Goal: Communication & Community: Answer question/provide support

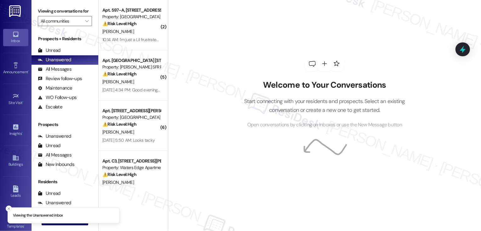
click at [9, 207] on icon "Close toast" at bounding box center [9, 209] width 4 height 4
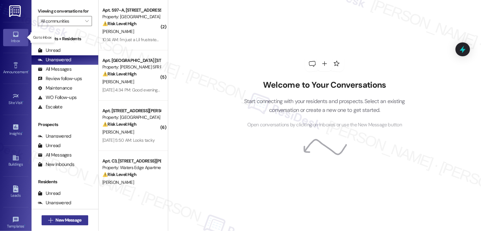
click at [60, 220] on span "New Message" at bounding box center [68, 220] width 26 height 7
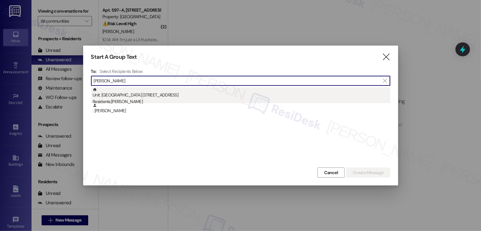
type input "[PERSON_NAME]"
click at [130, 101] on div "Residents: [PERSON_NAME]" at bounding box center [241, 102] width 297 height 7
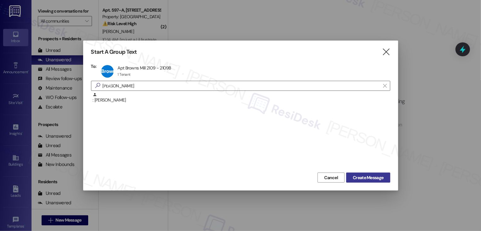
click at [377, 181] on span "Create Message" at bounding box center [368, 178] width 31 height 7
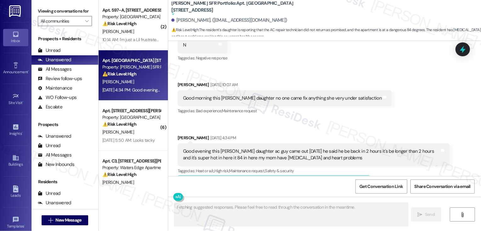
scroll to position [358, 0]
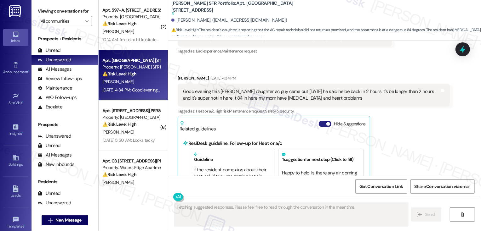
click at [320, 122] on button "Hide Suggestions" at bounding box center [325, 124] width 13 height 6
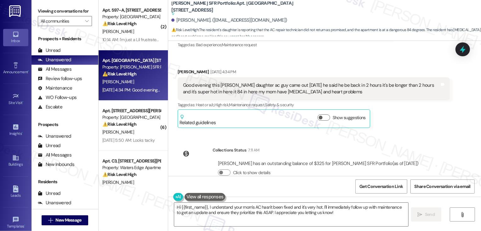
scroll to position [379, 0]
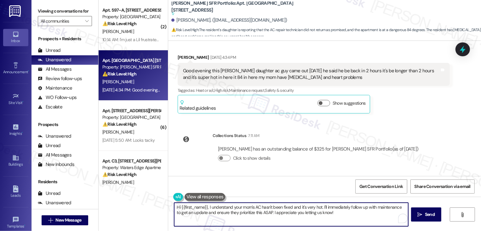
drag, startPoint x: 205, startPoint y: 207, endPoint x: 336, endPoint y: 218, distance: 132.0
click at [337, 219] on textarea "Hi {{first_name}}, I understand your mom's AC hasn't been fixed and it's very h…" at bounding box center [291, 215] width 234 height 24
click at [219, 72] on div "Good evening this [PERSON_NAME] daughter ac guy came out [DATE] he said he be b…" at bounding box center [311, 75] width 257 height 14
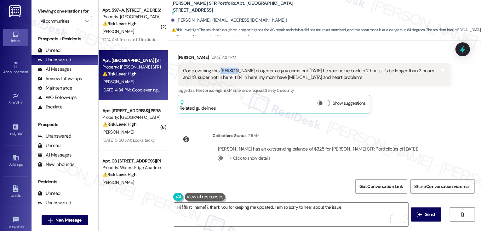
copy div "[PERSON_NAME]"
click at [196, 209] on textarea "Hi {{first_name}}, thank you for keeping me updated. I am so sorry to hear abou…" at bounding box center [291, 215] width 234 height 24
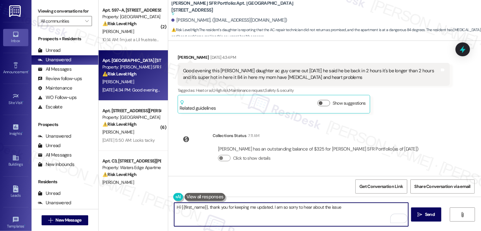
click at [196, 209] on textarea "Hi {{first_name}}, thank you for keeping me updated. I am so sorry to hear abou…" at bounding box center [291, 215] width 234 height 24
paste textarea "[PERSON_NAME]"
click at [306, 207] on textarea "Hi [PERSON_NAME], it's a pleasure to meet you! Thank you for keeping me updated…" at bounding box center [291, 215] width 234 height 24
click at [389, 208] on textarea "Hi [PERSON_NAME], it's a pleasure to meet you! Thank you for keeping me updated…" at bounding box center [291, 215] width 234 height 24
click at [171, 211] on button "See rewrite suggestions" at bounding box center [168, 208] width 5 height 11
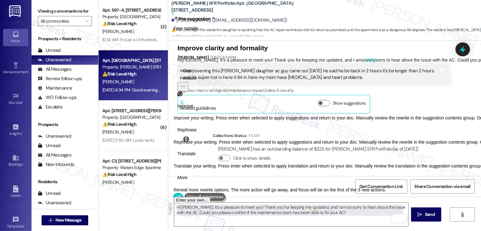
click at [195, 157] on span "Translate" at bounding box center [186, 154] width 18 height 7
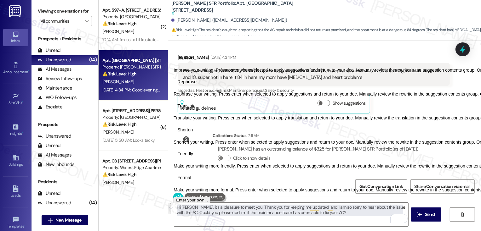
click at [193, 157] on span "Friendly" at bounding box center [185, 154] width 16 height 7
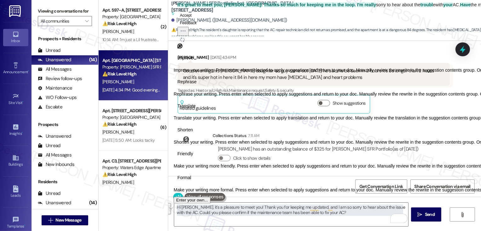
click at [185, 42] on icon "Regenerate" at bounding box center [182, 39] width 5 height 5
click at [194, 19] on button "Accept" at bounding box center [185, 16] width 17 height 8
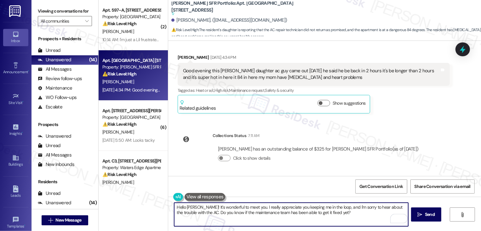
click at [344, 219] on textarea "Hello [PERSON_NAME]! It's wonderful to meet you. I really appreciate you keepin…" at bounding box center [291, 215] width 234 height 24
type textarea "Hello [PERSON_NAME]! It's wonderful to meet you. I really appreciate you keepin…"
click at [425, 216] on span "Send" at bounding box center [430, 215] width 10 height 7
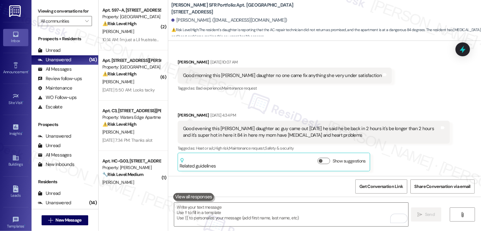
scroll to position [430, 0]
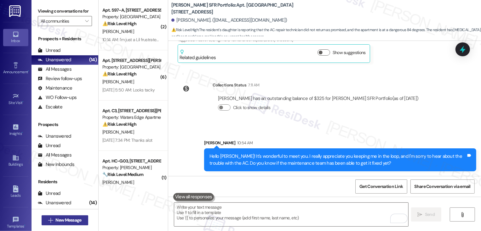
click at [70, 222] on span "New Message" at bounding box center [68, 220] width 26 height 7
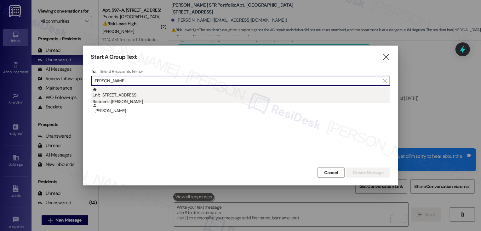
type input "[PERSON_NAME]"
click at [126, 98] on div "Unit: [STREET_ADDRESS] Residents: [PERSON_NAME]" at bounding box center [241, 97] width 297 height 18
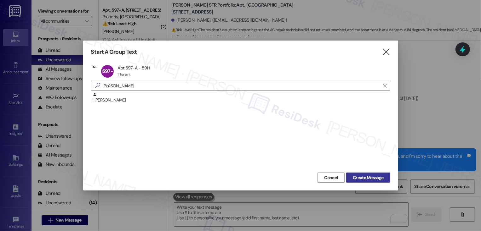
click at [376, 178] on span "Create Message" at bounding box center [368, 178] width 31 height 7
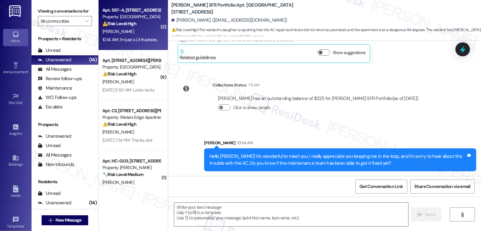
type textarea "Fetching suggested responses. Please feel free to read through the conversation…"
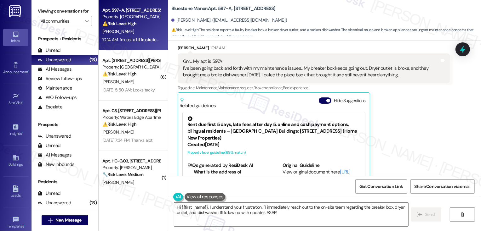
scroll to position [121, 0]
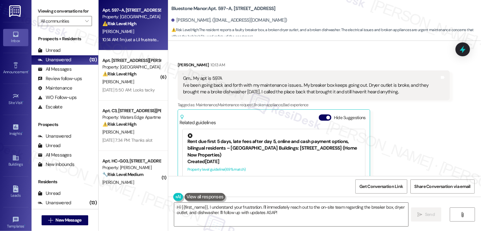
click at [254, 48] on div "Received via SMS [PERSON_NAME] 10:13 AM Gm... My apt is 597A I've been going ba…" at bounding box center [324, 159] width 313 height 222
click at [228, 8] on b "Bluestone Manor: Apt. 597-A, [STREET_ADDRESS]" at bounding box center [223, 8] width 104 height 7
drag, startPoint x: 229, startPoint y: 8, endPoint x: 287, endPoint y: 9, distance: 58.9
click at [287, 9] on div "Bluestone Manor: Apt. 597-A, [STREET_ADDRESS]" at bounding box center [234, 9] width 126 height 8
copy b "[STREET_ADDRESS]"
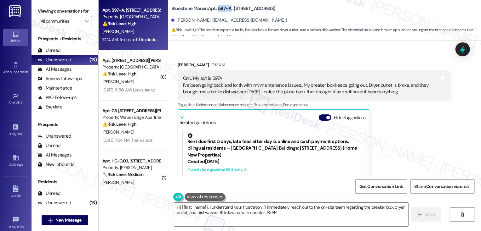
drag, startPoint x: 213, startPoint y: 9, endPoint x: 226, endPoint y: 11, distance: 12.7
click at [226, 11] on b "Bluestone Manor: Apt. 597-A, [STREET_ADDRESS]" at bounding box center [223, 8] width 104 height 7
copy b "597-A"
click at [234, 8] on b "Bluestone Manor: Apt. 597-A, [STREET_ADDRESS]" at bounding box center [223, 8] width 104 height 7
drag, startPoint x: 229, startPoint y: 8, endPoint x: 294, endPoint y: 8, distance: 65.2
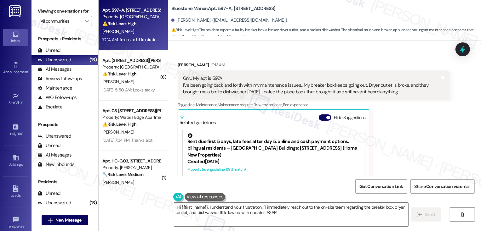
click at [294, 8] on div "Bluestone Manor: Apt. 597-A, [STREET_ADDRESS][PERSON_NAME]. ([EMAIL_ADDRESS][DO…" at bounding box center [325, 19] width 309 height 35
copy b "[STREET_ADDRESS]"
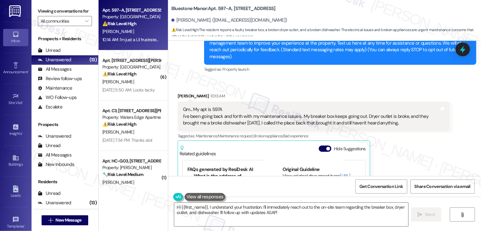
scroll to position [121, 0]
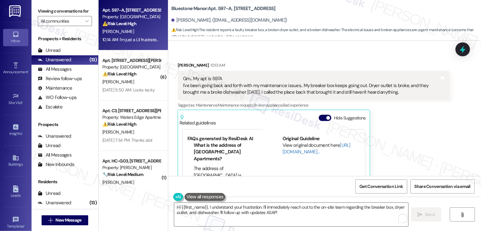
drag, startPoint x: 206, startPoint y: 209, endPoint x: 322, endPoint y: 232, distance: 118.4
click at [322, 231] on html "Inbox Go to Inbox Announcement • Send A Text Announcement Site Visit • Go to Si…" at bounding box center [240, 115] width 481 height 231
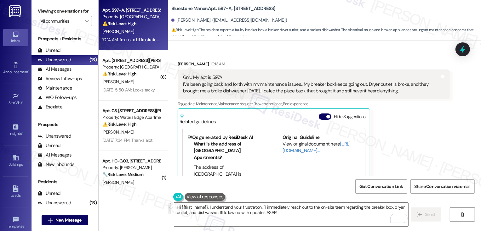
scroll to position [123, 0]
click at [237, 213] on textarea "Hi {{first_name}}, I understand your frustration. I'll immediately reach out to…" at bounding box center [291, 215] width 234 height 24
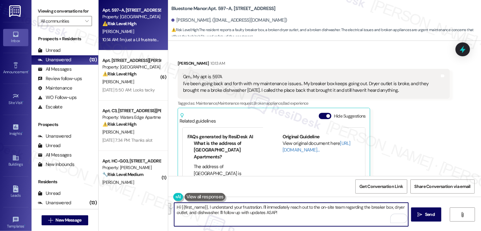
drag, startPoint x: 206, startPoint y: 208, endPoint x: 289, endPoint y: 219, distance: 83.2
click at [289, 219] on textarea "Hi {{first_name}}, I understand your frustration. I'll immediately reach out to…" at bounding box center [291, 215] width 234 height 24
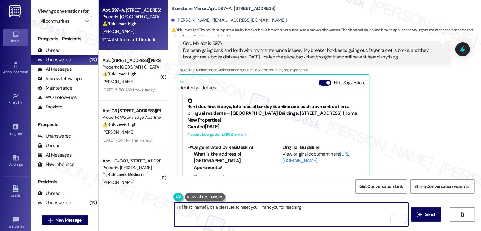
scroll to position [157, 0]
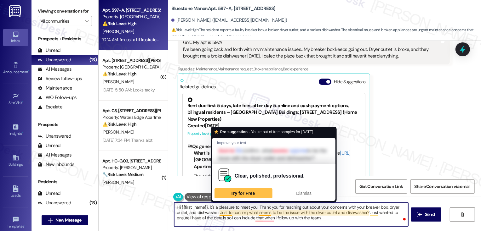
click at [216, 212] on textarea "Hi {{first_name}}, it's a pleasure to meet you! Thank you for reaching out abou…" at bounding box center [291, 215] width 234 height 24
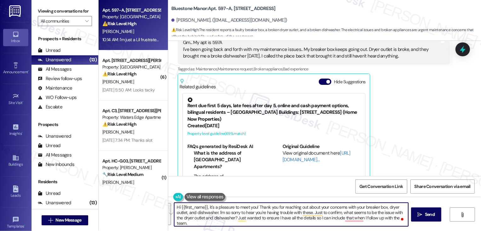
click at [171, 218] on button "See rewrite suggestions" at bounding box center [168, 214] width 5 height 22
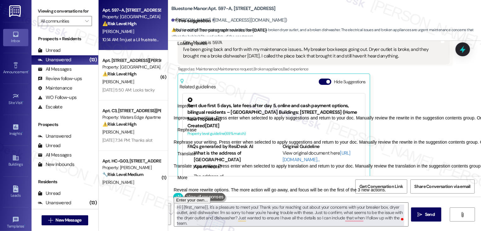
click at [196, 133] on span "Rephrase" at bounding box center [186, 130] width 19 height 7
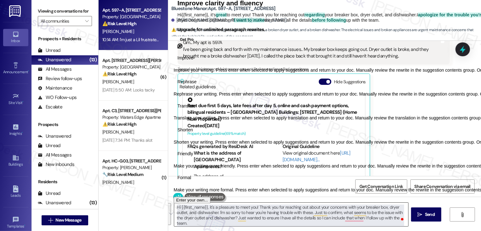
click at [276, 211] on textarea "Hi {{first_name}}, it's a pleasure to meet you! Thank you for reaching out abou…" at bounding box center [291, 215] width 234 height 24
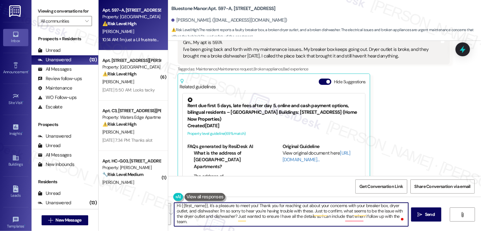
scroll to position [2, 0]
click at [389, 220] on div "Rewrite with Grammarly" at bounding box center [388, 218] width 7 height 7
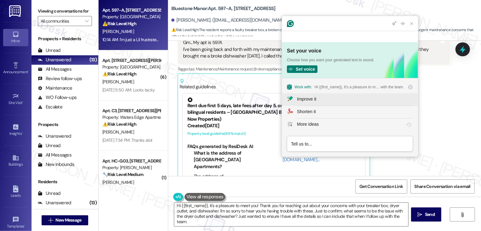
scroll to position [0, 0]
click at [315, 100] on div "Improve it" at bounding box center [306, 99] width 19 height 7
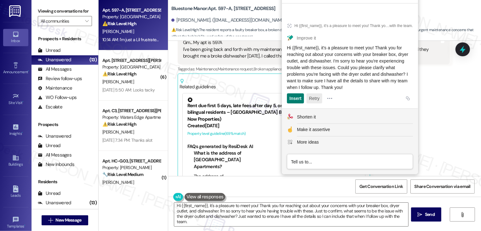
click at [315, 95] on button "Retry" at bounding box center [313, 98] width 15 height 10
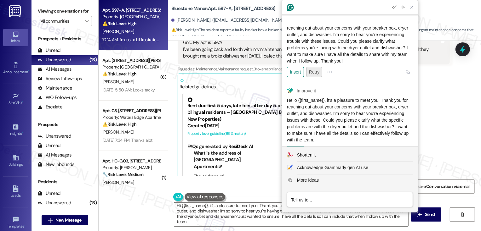
scroll to position [41, 0]
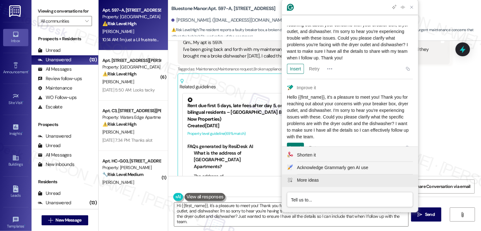
click at [314, 176] on button "More ideas" at bounding box center [350, 181] width 136 height 13
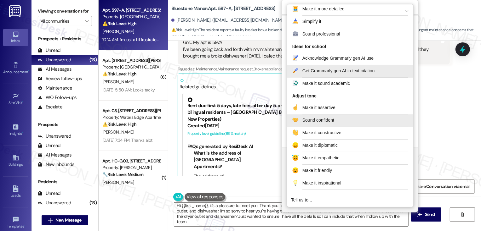
scroll to position [61, 0]
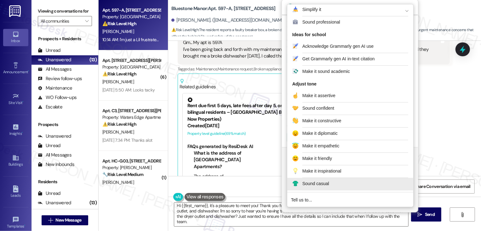
click at [325, 182] on div "Sound casual" at bounding box center [315, 184] width 27 height 7
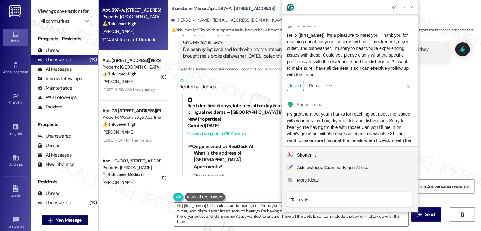
scroll to position [104, 0]
drag, startPoint x: 334, startPoint y: 102, endPoint x: 357, endPoint y: 134, distance: 39.5
click at [357, 134] on div "It’s great to meet you! Thanks for reaching out about the issues with your brea…" at bounding box center [350, 130] width 126 height 40
click at [244, 217] on textarea "Hi {{first_name}}, it's a pleasure to meet you! Thank you for reaching out abou…" at bounding box center [291, 215] width 234 height 24
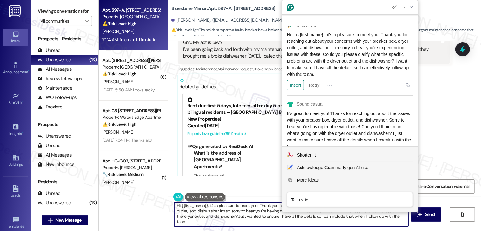
click at [264, 208] on textarea "Hi {{first_name}}, it's a pleasure to meet you! Thank you for reaching out abou…" at bounding box center [291, 215] width 234 height 24
drag, startPoint x: 255, startPoint y: 205, endPoint x: 265, endPoint y: 227, distance: 23.5
click at [265, 227] on textarea "Hi {{first_name}}, it's a pleasure to meet you! Thank you for reaching out abou…" at bounding box center [291, 215] width 234 height 24
paste textarea "s for reaching out about the issues with your breaker box, dryer outlet, and di…"
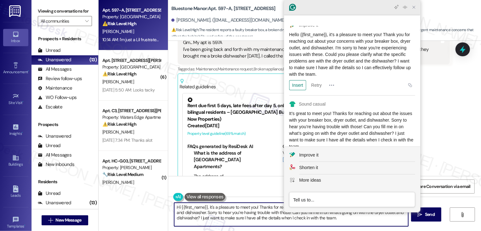
scroll to position [113, 0]
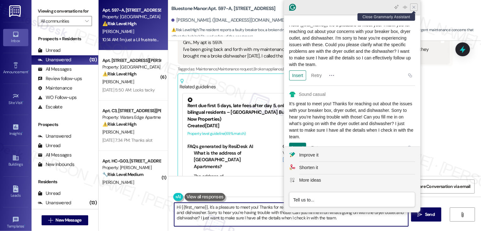
type textarea "Hi {{first_name}}, it's a pleasure to meet you! Thanks for reaching out about t…"
click at [413, 8] on icon "Close Grammarly Assistant" at bounding box center [413, 7] width 5 height 5
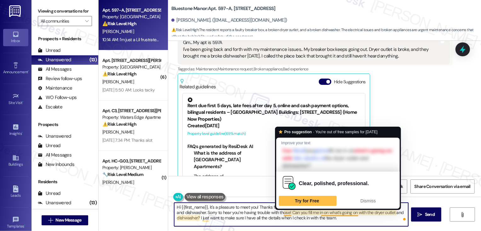
click at [280, 221] on textarea "Hi {{first_name}}, it's a pleasure to meet you! Thanks for reaching out about t…" at bounding box center [291, 215] width 234 height 24
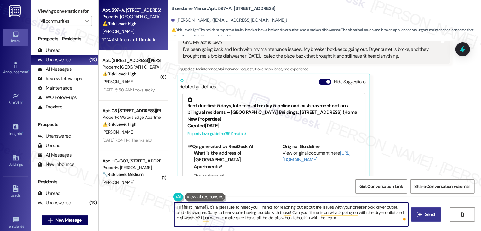
click at [435, 218] on span "Send" at bounding box center [429, 215] width 12 height 7
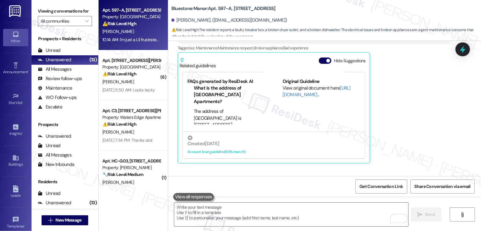
scroll to position [208, 0]
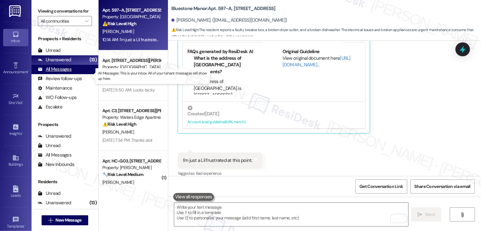
click at [64, 73] on div "All Messages" at bounding box center [55, 69] width 34 height 7
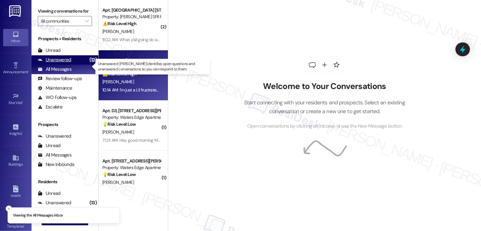
click at [63, 63] on div "Unanswered" at bounding box center [54, 60] width 33 height 7
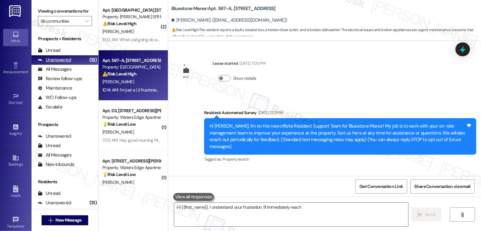
scroll to position [0, 0]
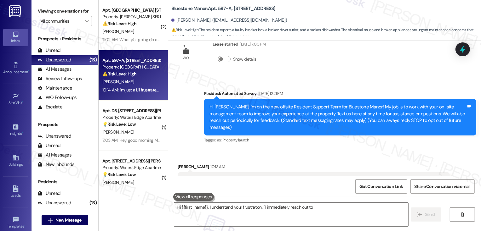
type textarea "Hi {{first_name}}, I understand your frustration. I'll immediately reach out to…"
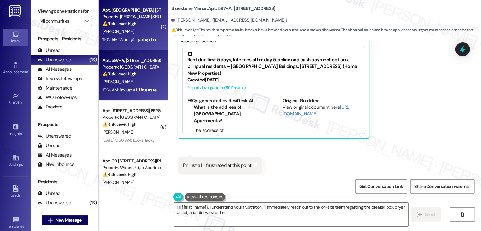
scroll to position [208, 0]
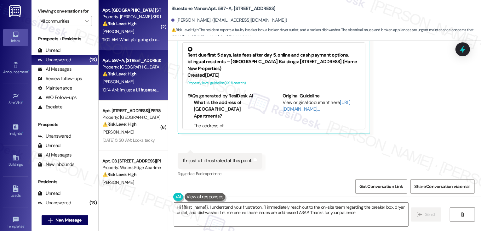
type textarea "Hi {{first_name}}, I understand your frustration. I'll immediately reach out to…"
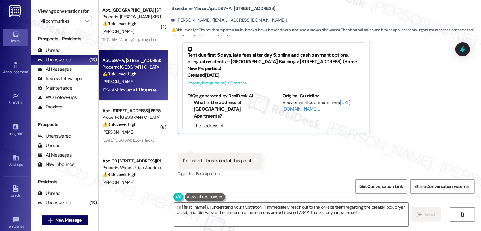
click at [126, 89] on div "10:14 AM: I'm just a Lil frustrated at this point. 10:14 AM: I'm just a Lil fru…" at bounding box center [142, 90] width 80 height 6
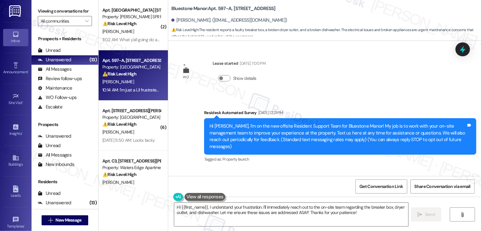
scroll to position [208, 0]
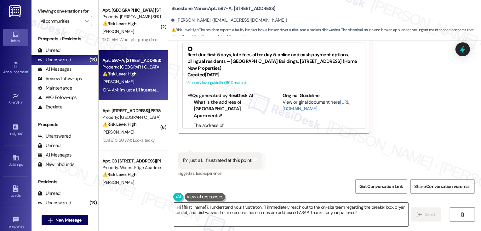
click at [257, 218] on textarea "Hi {{first_name}}, I understand your frustration. I'll immediately reach out to…" at bounding box center [291, 215] width 234 height 24
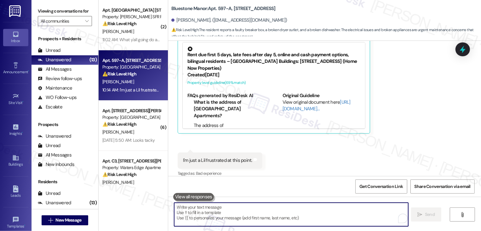
paste textarea "Thanks for reaching out about the issues with your breaker box, dryer outlet, a…"
type textarea "Thanks for reaching out about the issues with your breaker box, dryer outlet, a…"
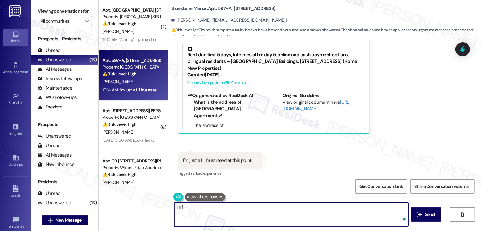
type textarea "Hi {{"
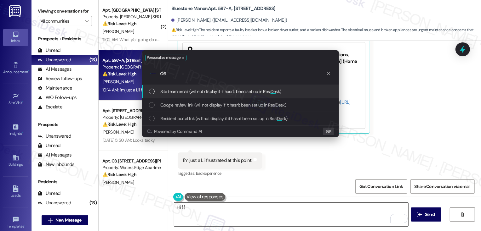
type input "d"
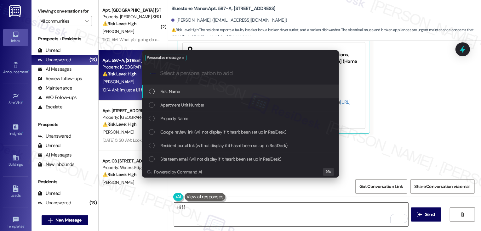
type input "d"
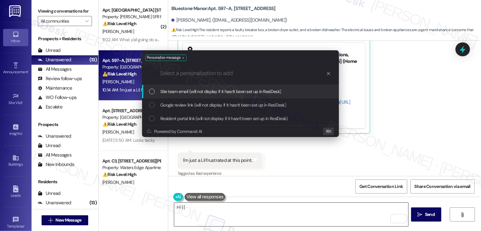
type input "f"
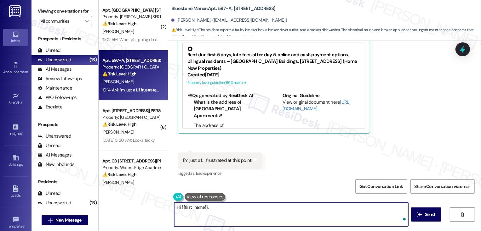
paste textarea "Thanks for reaching out about the issues with your breaker box, dryer outlet, a…"
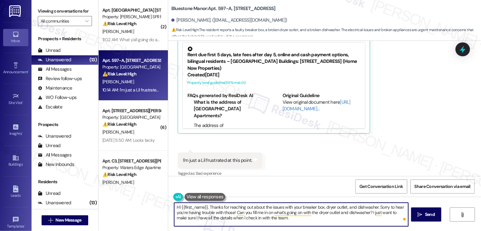
click at [205, 208] on textarea "Hi {{first_name}}, Thanks for reaching out about the issues with your breaker b…" at bounding box center [291, 215] width 234 height 24
click at [246, 207] on textarea "Hi {{first_name}}, it's great to meet you1 Thanks for reaching out about the is…" at bounding box center [291, 215] width 234 height 24
type textarea "Hi {{first_name}}, it's great to meet you! Thanks for reaching out about the is…"
click at [246, 207] on textarea "Hi {{first_name}}, it's great to meet you! Thanks for reaching out about the is…" at bounding box center [291, 215] width 234 height 24
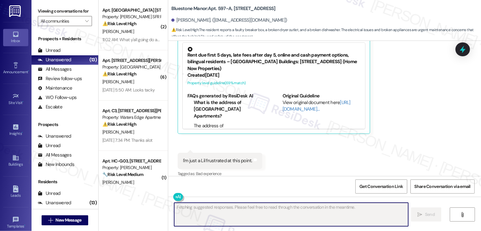
scroll to position [265, 0]
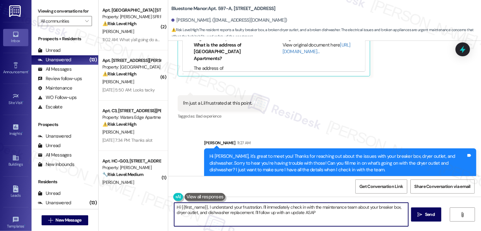
type textarea "Hi {{first_name}}, I understand your frustration. I'll immediately check in wit…"
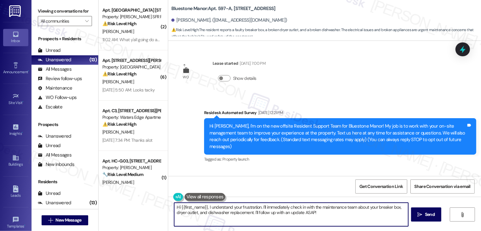
scroll to position [265, 0]
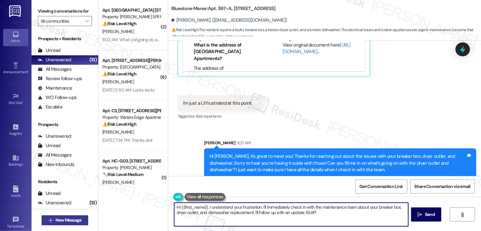
click at [59, 222] on span "New Message" at bounding box center [68, 220] width 26 height 7
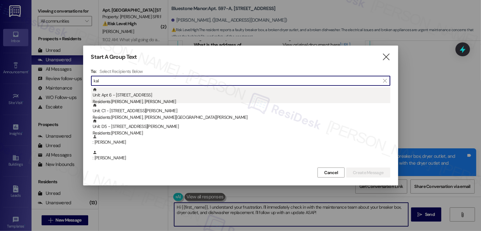
type input "kal"
click at [150, 103] on div "Residents: Dale Johnson, Kalley Johnson" at bounding box center [241, 102] width 297 height 7
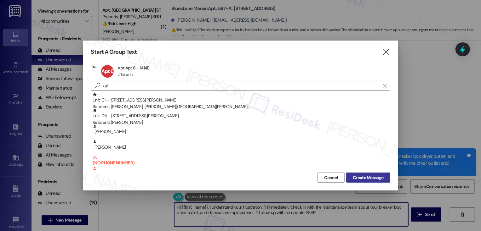
click at [376, 178] on span "Create Message" at bounding box center [368, 178] width 31 height 7
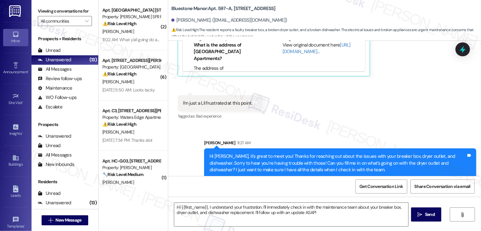
type textarea "Fetching suggested responses. Please feel free to read through the conversation…"
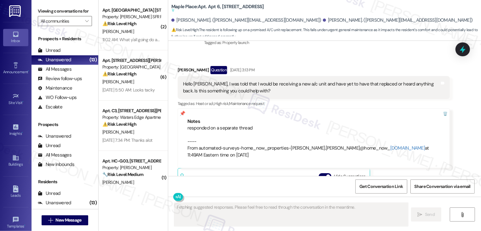
scroll to position [99, 0]
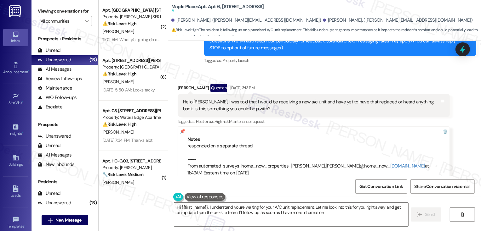
type textarea "Hi {{first_name}}, I understand you're waiting for your A/C unit replacement. L…"
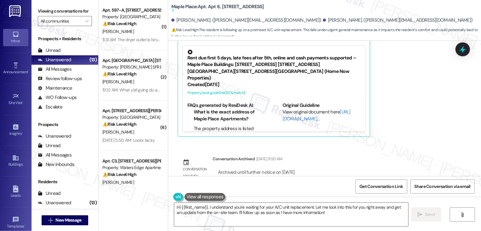
scroll to position [352, 0]
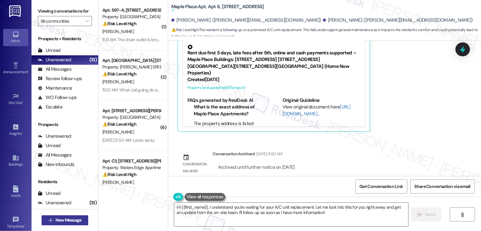
click at [71, 220] on span "New Message" at bounding box center [68, 220] width 26 height 7
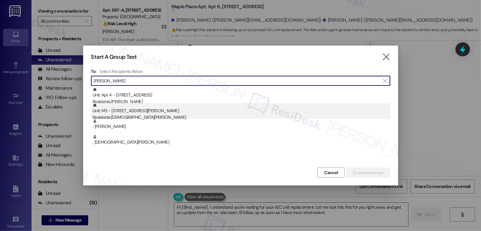
type input "Buchanan"
click at [162, 116] on div "Residents: Tafari Buchanan" at bounding box center [241, 117] width 297 height 7
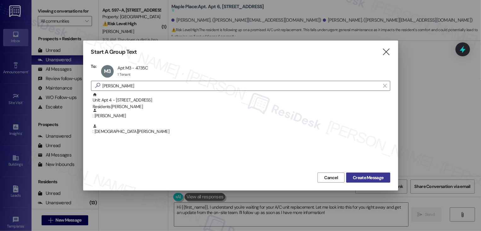
click at [355, 180] on span "Create Message" at bounding box center [368, 178] width 31 height 7
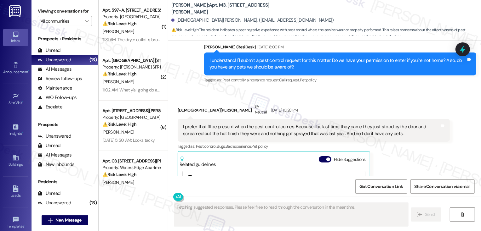
scroll to position [527, 0]
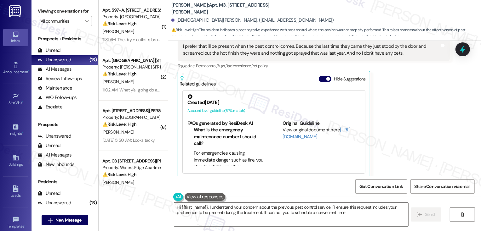
type textarea "Hi {{first_name}}, I understand your concern about the previous pest control se…"
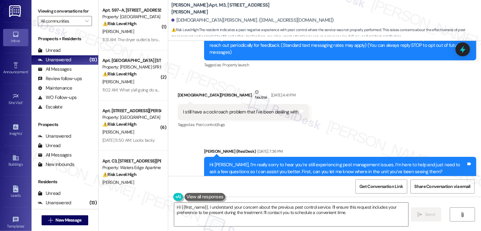
scroll to position [158, 0]
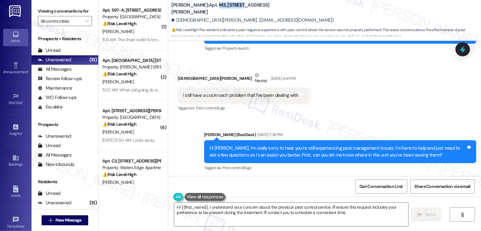
drag, startPoint x: 196, startPoint y: 10, endPoint x: 222, endPoint y: 10, distance: 26.1
click at [222, 10] on b "Wingate: Apt. M3, 4735 Courtney Drive" at bounding box center [234, 9] width 126 height 14
click at [200, 8] on b "Wingate: Apt. M3, 4735 Courtney Drive" at bounding box center [234, 9] width 126 height 14
drag, startPoint x: 205, startPoint y: 9, endPoint x: 246, endPoint y: 12, distance: 40.4
click at [246, 12] on div "Wingate: Apt. M3, 4735 Courtney Drive" at bounding box center [234, 9] width 126 height 8
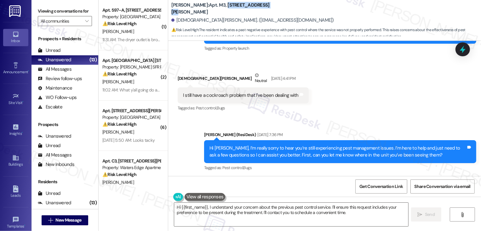
copy b "4735 Courtney Drive"
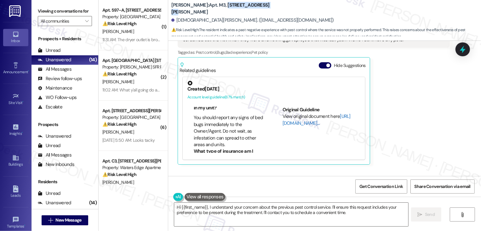
scroll to position [123, 0]
click at [295, 118] on link "[URL][DOMAIN_NAME]…" at bounding box center [316, 119] width 68 height 13
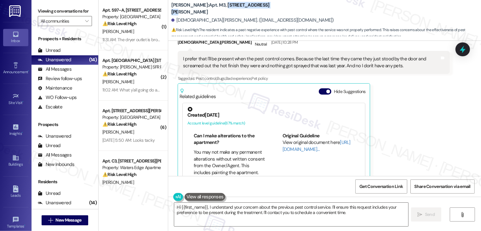
scroll to position [478, 0]
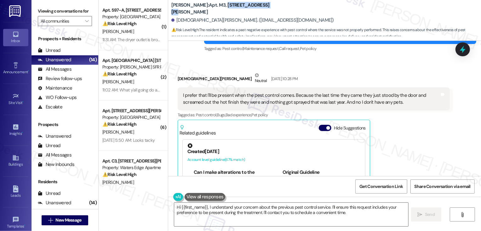
click at [199, 8] on b "Wingate: Apt. M3, 4735 Courtney Drive" at bounding box center [234, 9] width 126 height 14
drag, startPoint x: 206, startPoint y: 9, endPoint x: 250, endPoint y: 13, distance: 44.3
click at [250, 13] on div "Wingate: Apt. M3, 4735 Courtney Drive Tafari Buchanan. (cableternal@gmail.com) …" at bounding box center [325, 19] width 309 height 35
copy div "4735 Courtney Drive"
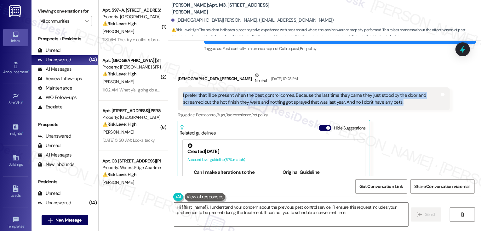
drag, startPoint x: 176, startPoint y: 87, endPoint x: 379, endPoint y: 97, distance: 202.6
click at [379, 97] on div "I prefer that I'll be present when the pest control comes. Because the last tim…" at bounding box center [314, 99] width 272 height 23
copy div "I prefer that I'll be present when the pest control comes. Because the last tim…"
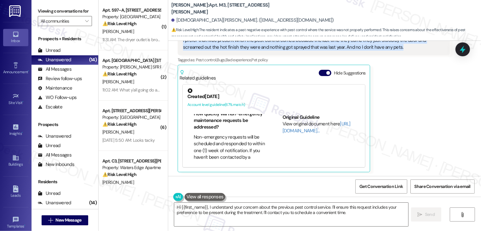
scroll to position [587, 0]
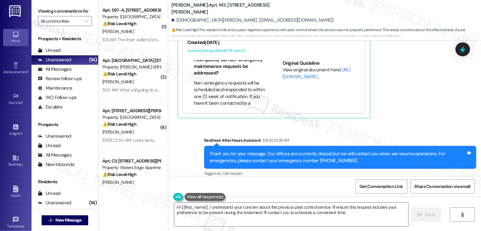
click at [421, 125] on div "Sent via SMS ResiDesk After Hours Assistant Aug 15, 2025 at 10:28 PM Thank you …" at bounding box center [324, 153] width 313 height 60
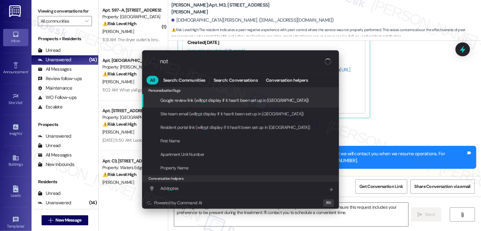
type input "note"
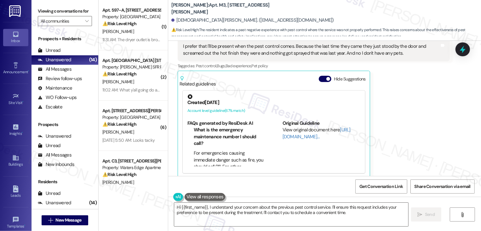
scroll to position [463, 0]
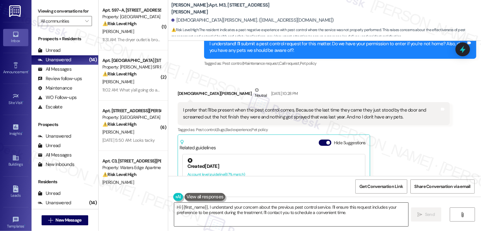
click at [285, 210] on textarea "Hi {{first_name}}, I understand your concern about the previous pest control se…" at bounding box center [291, 215] width 234 height 24
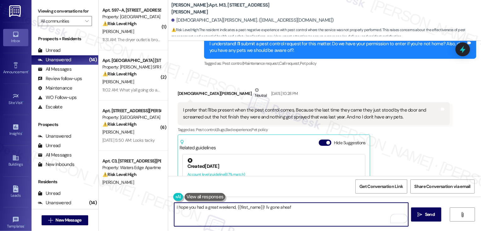
click at [265, 207] on textarea "I hope you had a great weekend, {{first_name}}! I'v gone aheaf" at bounding box center [291, 215] width 234 height 24
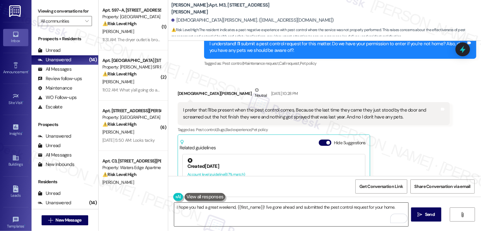
click at [399, 207] on textarea "I hope you had a great weekend, {{first_name}}! I've gone ahead and submitted t…" at bounding box center [291, 215] width 234 height 24
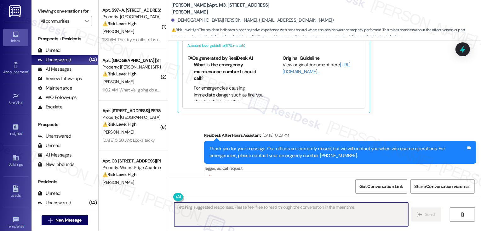
scroll to position [698, 0]
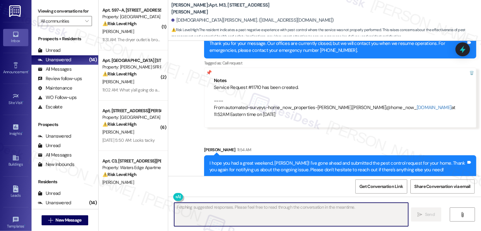
click at [248, 84] on div "Service Request #11710 has been created. ---- From automated-surveys-home_now_p…" at bounding box center [340, 101] width 252 height 34
copy div "11710"
click at [341, 84] on div "Service Request #11710 has been created. ---- From automated-surveys-home_now_p…" at bounding box center [340, 101] width 252 height 34
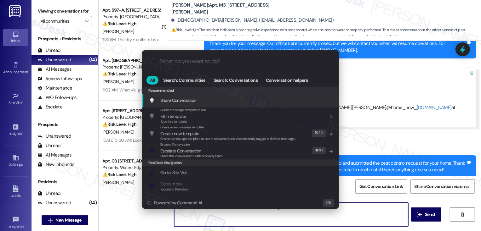
type textarea "Hi {{first_name}}, I understand your concern about the previous"
type input "e"
type textarea "Hi {{first_name}}, I understand your concern about the previous pest"
type input "es"
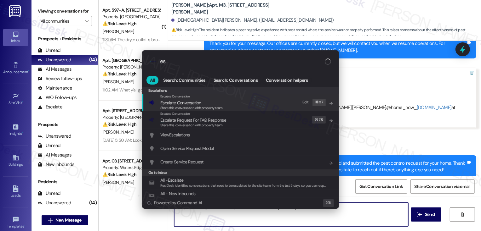
type textarea "Hi {{first_name}}, I understand your concern about the previous pest control"
type input "escala"
type textarea "Hi {{first_name}}, I understand your concern about the previous pest control"
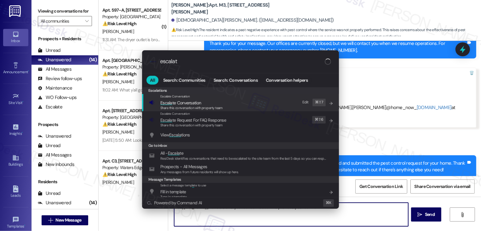
type input "escalate"
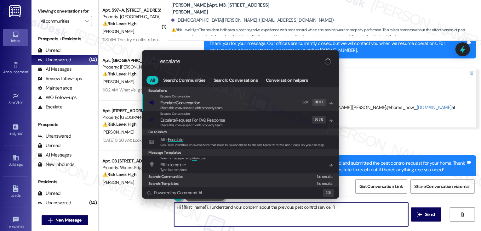
type textarea "Hi {{first_name}}, I understand your concern about the previous pest control se…"
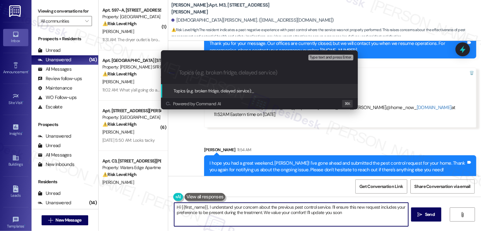
type textarea "Hi {{first_name}}, I understand your concern about the previous pest control se…"
paste input "11710"
click at [179, 71] on input "11710" at bounding box center [262, 73] width 166 height 7
click at [281, 71] on input "Pest Control Request (Work Order #11710" at bounding box center [262, 73] width 166 height 7
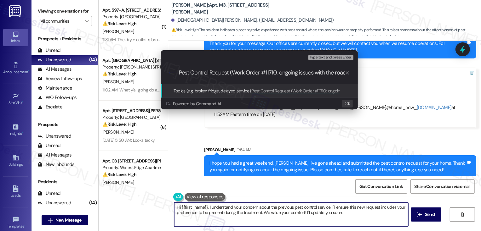
click at [276, 73] on input "Pest Control Request (Work Order #11710: ongoing issues with the roaches)" at bounding box center [262, 73] width 166 height 7
type input "Pest Control Request (Work Order #11710 submitted by ResiDesk: ongoing issues w…"
drag, startPoint x: 260, startPoint y: 73, endPoint x: 378, endPoint y: 76, distance: 118.1
click at [378, 77] on div "Escalate Conversation High risk Topics (e.g. broken fridge, delayed service) An…" at bounding box center [240, 115] width 481 height 231
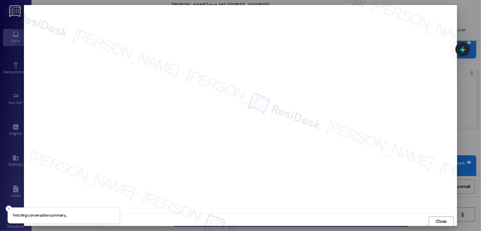
scroll to position [0, 0]
click at [438, 216] on div "Close" at bounding box center [240, 221] width 432 height 17
click at [439, 222] on span "Close" at bounding box center [440, 221] width 11 height 7
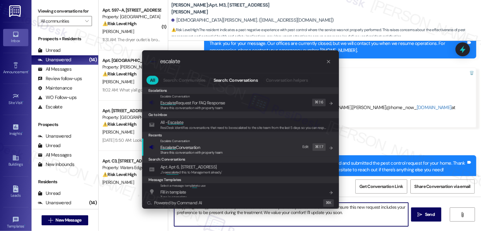
type input "escalate"
click at [230, 146] on div "Escalate Conversation Escalate Conversation Share this conversation with proper…" at bounding box center [241, 147] width 184 height 17
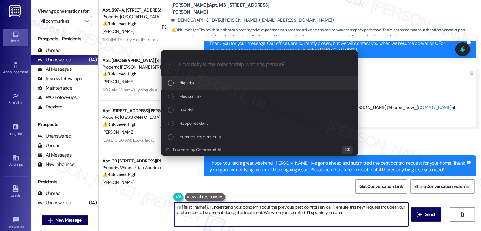
click at [183, 86] on span "High risk" at bounding box center [186, 82] width 15 height 7
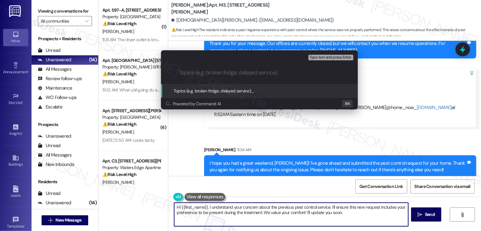
paste input "Pest Control Request (Work Order #11710 submitted by ResiDesk: ongoing issues w…"
type input "Pest Control Request (Work Order #11710 submitted by ResiDesk: ongoing issues w…"
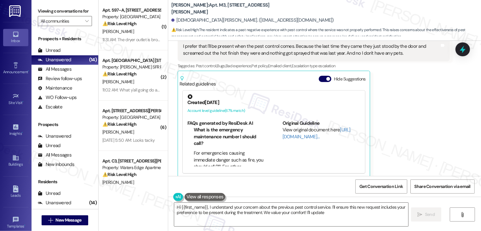
scroll to position [707, 0]
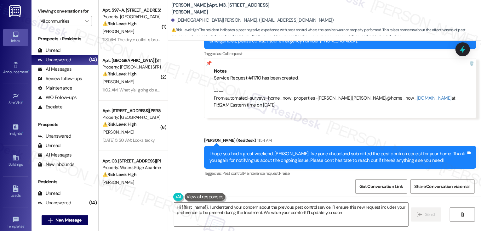
type textarea "Hi {{first_name}}, I understand your concern about the previous pest control se…"
click at [71, 220] on span "New Message" at bounding box center [68, 220] width 26 height 7
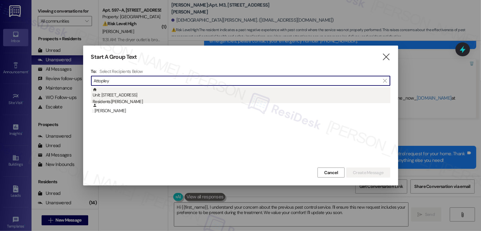
type input "Attopley"
click at [140, 99] on div "Residents: Gloria Attopley" at bounding box center [241, 102] width 297 height 7
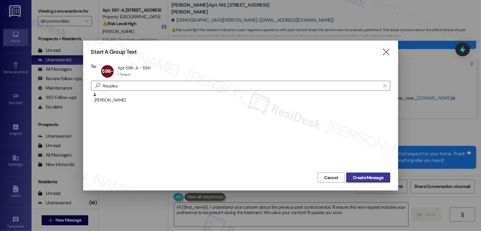
click at [376, 179] on span "Create Message" at bounding box center [368, 178] width 31 height 7
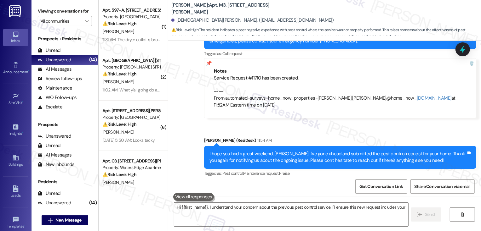
type textarea "Hi {{first_name}}, I understand your concern about the previous pest control se…"
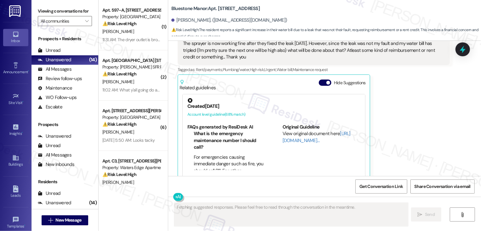
scroll to position [493, 0]
click at [326, 81] on span "button" at bounding box center [328, 83] width 4 height 4
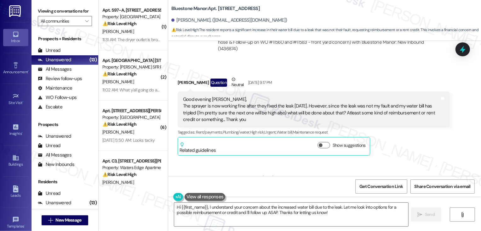
scroll to position [444, 0]
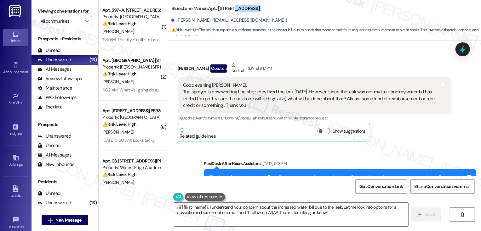
drag, startPoint x: 230, startPoint y: 8, endPoint x: 287, endPoint y: 14, distance: 57.2
click at [287, 14] on div "Bluestone Manor: Apt. 598-A, 59 Hurricane Shoals Rd NE Gloria Attopley. (gloria…" at bounding box center [325, 19] width 309 height 35
copy div "[STREET_ADDRESS]"
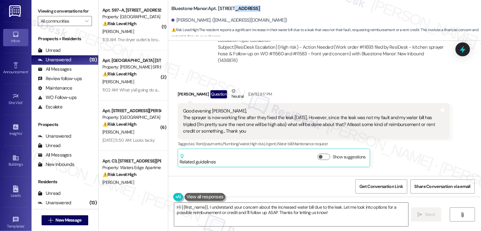
scroll to position [461, 0]
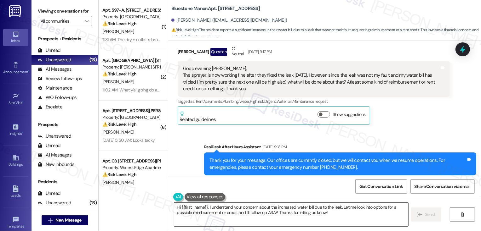
drag, startPoint x: 352, startPoint y: 206, endPoint x: 361, endPoint y: 221, distance: 17.5
click at [361, 221] on textarea "Hi {{first_name}}, I understand your concern about the increased water bill due…" at bounding box center [291, 215] width 234 height 24
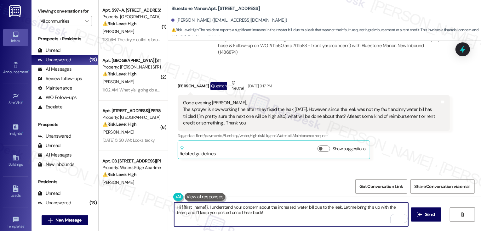
scroll to position [438, 0]
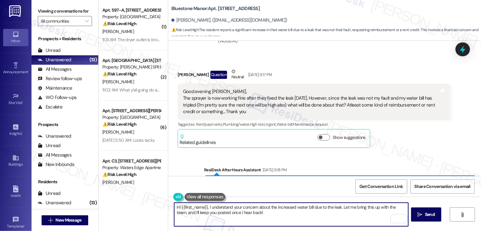
click at [204, 207] on textarea "Hi {{first_name}}, I understand your concern about the increased water bill due…" at bounding box center [291, 215] width 234 height 24
click at [211, 208] on textarea "Hi {{first_name}}, I hpe you had a wonderful weekend! I understand your concern…" at bounding box center [291, 215] width 234 height 24
click at [212, 208] on textarea "Hi {{first_name}}, I hope you had a wonderful weekend! I understand your concer…" at bounding box center [291, 215] width 234 height 24
click at [222, 208] on textarea "Hi {{first_name}}, I hope you had a wonderful weekend! I understand your concer…" at bounding box center [291, 215] width 234 height 24
click at [228, 208] on textarea "Hi {{first_name}}, I hope you had a wonderful weekend! I understand your concer…" at bounding box center [291, 215] width 234 height 24
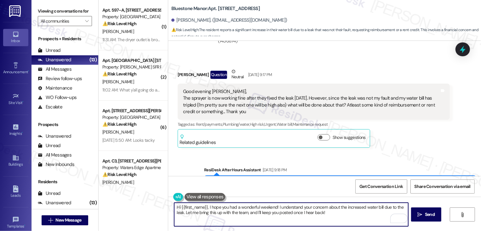
click at [182, 213] on textarea "Hi {{first_name}}, I hope you had a wonderful weekend! I understand your concer…" at bounding box center [291, 215] width 234 height 24
drag, startPoint x: 272, startPoint y: 214, endPoint x: 283, endPoint y: 215, distance: 11.1
click at [283, 215] on textarea "Hi {{first_name}}, I hope you had a wonderful weekend! I understand your concer…" at bounding box center [291, 215] width 234 height 24
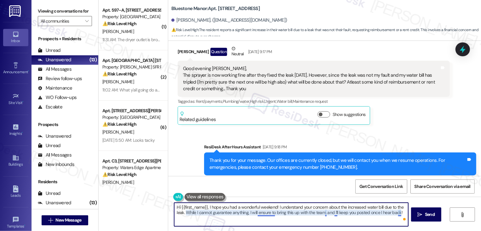
click at [264, 213] on textarea "Hi {{first_name}}, I hope you had a wonderful weekend! I understand your concer…" at bounding box center [291, 215] width 234 height 24
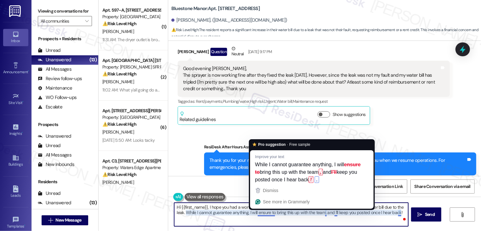
click at [286, 214] on textarea "Hi {{first_name}}, I hope you had a wonderful weekend! I understand your concer…" at bounding box center [291, 215] width 234 height 24
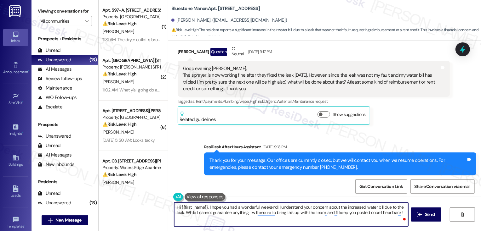
click at [286, 214] on textarea "Hi {{first_name}}, I hope you had a wonderful weekend! I understand your concer…" at bounding box center [291, 215] width 234 height 24
click at [252, 211] on textarea "Hi {{first_name}}, I hope you had a wonderful weekend! I understand your concer…" at bounding box center [291, 215] width 234 height 24
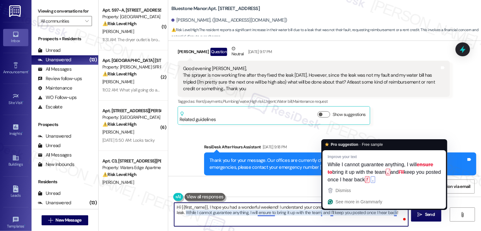
click at [327, 214] on textarea "Hi {{first_name}}, I hope you had a wonderful weekend! I understand your concer…" at bounding box center [291, 215] width 234 height 24
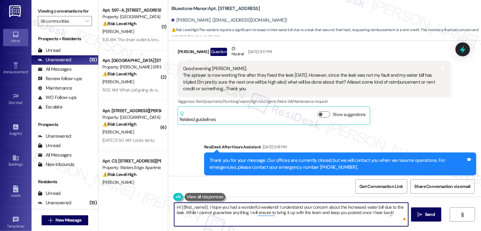
click at [391, 214] on textarea "Hi {{first_name}}, I hope you had a wonderful weekend! I understand your concer…" at bounding box center [291, 215] width 234 height 24
type textarea "Hi {{first_name}}, I hope you had a wonderful weekend! I understand your concer…"
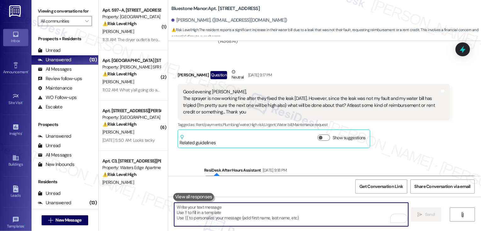
scroll to position [437, 0]
click at [399, 132] on div "Gloria Attopley Question Neutral Aug 15, 2025 at 9:17 PM Good evening Sarah, Th…" at bounding box center [314, 109] width 272 height 80
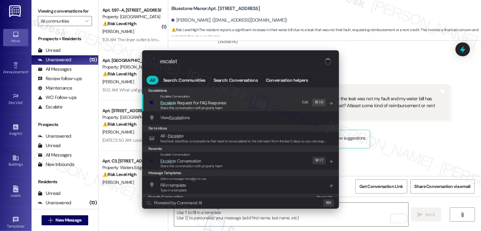
type input "escalate"
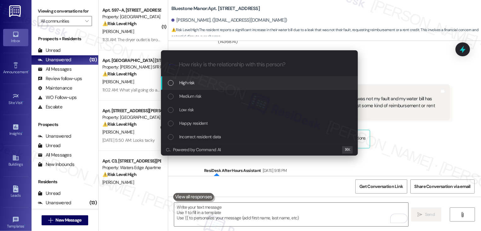
scroll to position [0, 0]
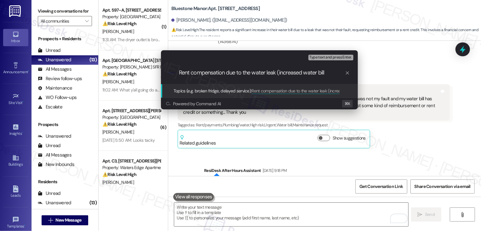
type input "Rent compensation due to the water leak (increased water bill)"
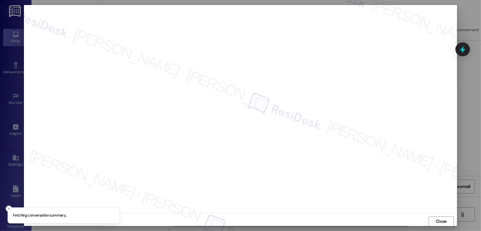
scroll to position [0, 0]
click at [443, 222] on button "Close" at bounding box center [440, 222] width 25 height 10
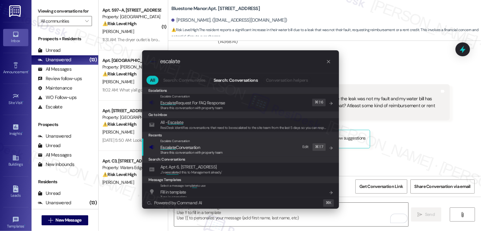
type input "escalate"
click at [189, 147] on span "Escalate Conversation" at bounding box center [180, 148] width 40 height 6
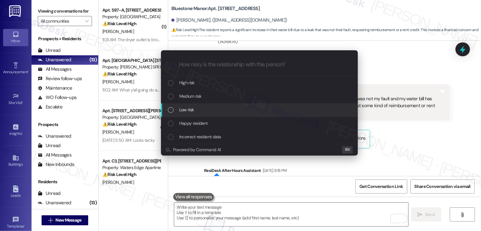
click at [181, 106] on div "Low risk" at bounding box center [259, 111] width 197 height 14
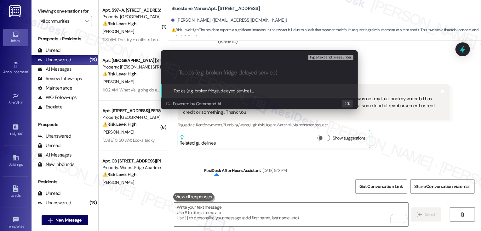
paste input "Rent compensation due to the water leak (increased water bill)"
type input "Rent compensation due to the water leak (increased water bill)"
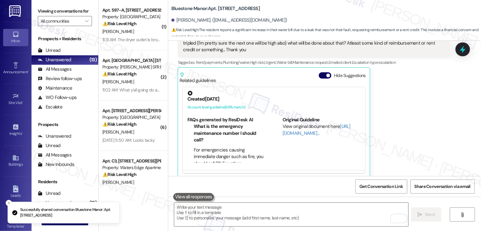
scroll to position [613, 0]
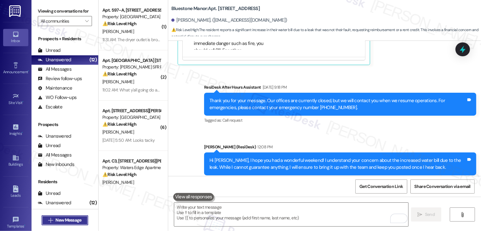
click at [67, 220] on span "New Message" at bounding box center [68, 220] width 26 height 7
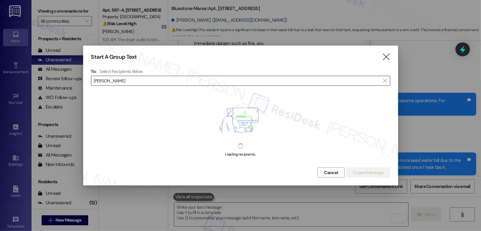
click at [101, 81] on input "Mathis" at bounding box center [237, 80] width 286 height 9
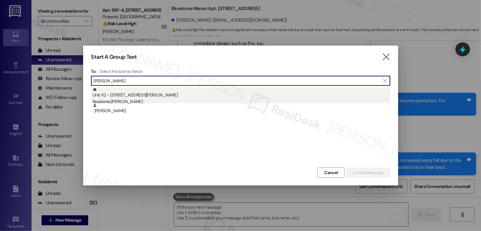
type input "ariel mathis"
click at [123, 97] on div "Unit: K2 - 4735 Courtney Drive Residents: Ariel Mathis" at bounding box center [241, 97] width 297 height 18
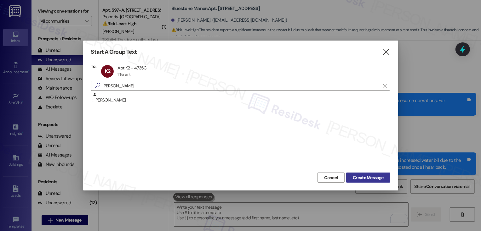
click at [375, 178] on span "Create Message" at bounding box center [368, 178] width 31 height 7
click at [360, 178] on span "Create Message" at bounding box center [368, 178] width 31 height 7
click at [386, 52] on icon "" at bounding box center [385, 52] width 8 height 7
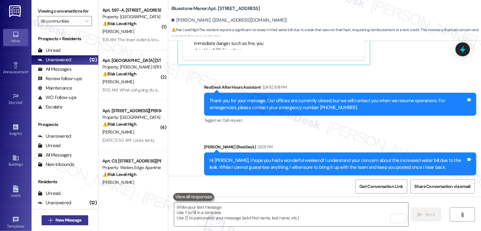
click at [55, 222] on span "New Message" at bounding box center [68, 220] width 26 height 7
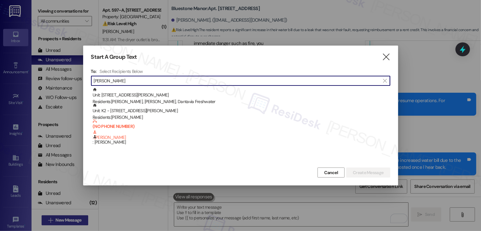
type input "ariel ma"
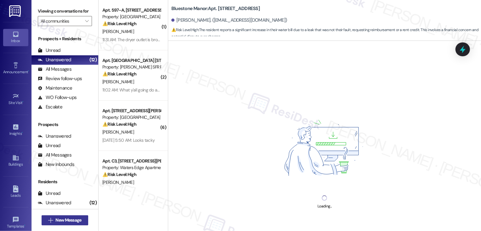
click at [67, 220] on span "New Message" at bounding box center [68, 220] width 26 height 7
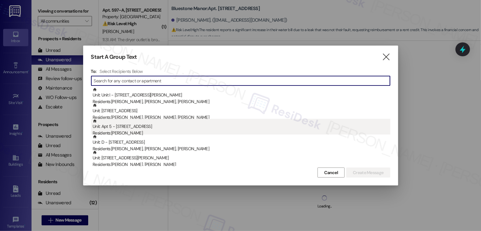
type input "a"
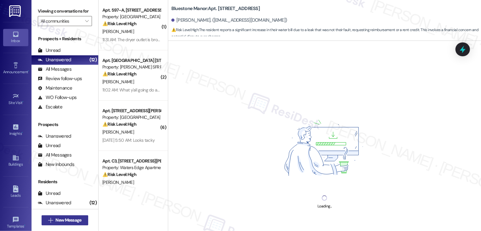
click at [68, 220] on span "New Message" at bounding box center [68, 220] width 26 height 7
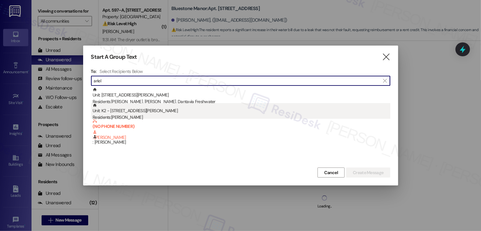
type input "ariel"
click at [136, 116] on div "Residents: Ariel Mathis" at bounding box center [241, 117] width 297 height 7
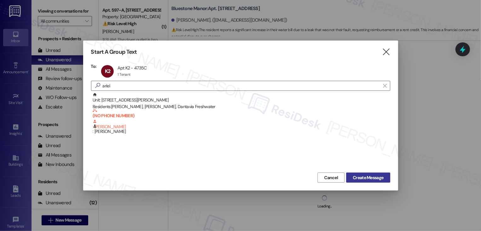
click at [371, 181] on span "Create Message" at bounding box center [368, 178] width 31 height 7
click at [369, 14] on div at bounding box center [240, 115] width 481 height 231
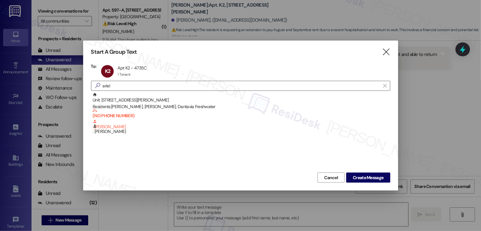
scroll to position [278, 0]
click at [217, 48] on div "Start A Group Text  To: K2 Apt K2 - 4735C Apt K2 - 4735C 1 Tenant 1 Tenant cli…" at bounding box center [240, 116] width 315 height 150
click at [384, 52] on icon "" at bounding box center [385, 52] width 8 height 7
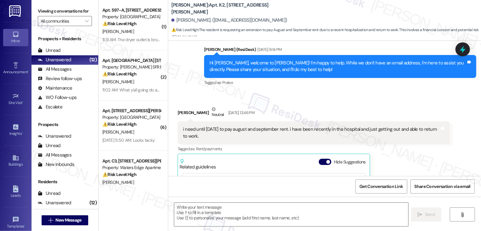
scroll to position [192, 0]
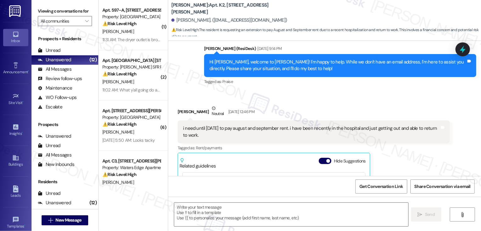
type textarea "Fetching suggested responses. Please feel free to read through the conversation…"
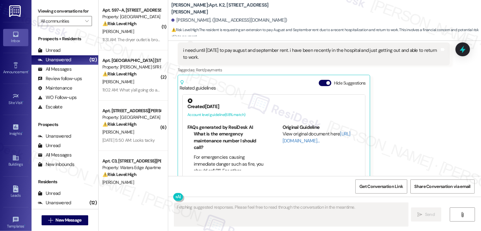
scroll to position [8, 0]
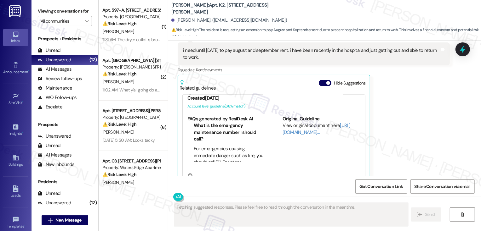
click at [392, 121] on div "Ariel Mathis Neutral Aug 16, 2025 at 12:46 PM i need until september 18th to pa…" at bounding box center [314, 106] width 272 height 159
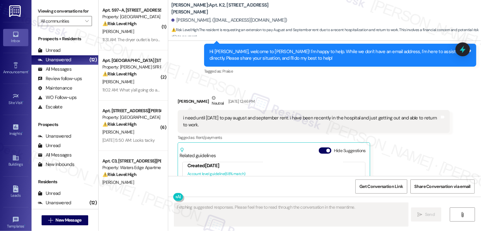
scroll to position [191, 0]
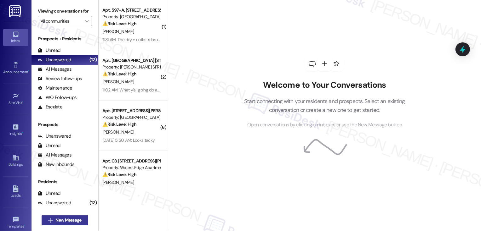
click at [81, 219] on span "New Message" at bounding box center [68, 220] width 28 height 7
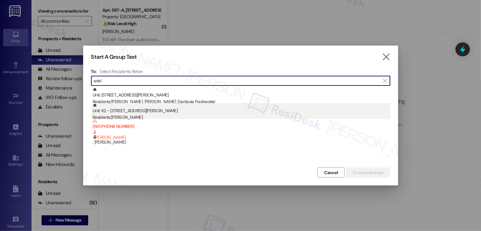
type input "ariel"
click at [123, 111] on div "Unit: K2 - 4735 Courtney Drive Residents: Ariel Mathis" at bounding box center [241, 112] width 297 height 18
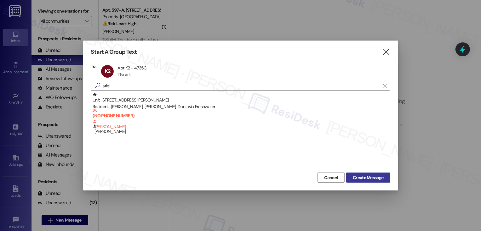
click at [376, 182] on button "Create Message" at bounding box center [368, 178] width 44 height 10
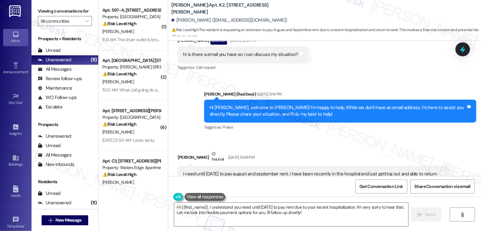
scroll to position [200, 0]
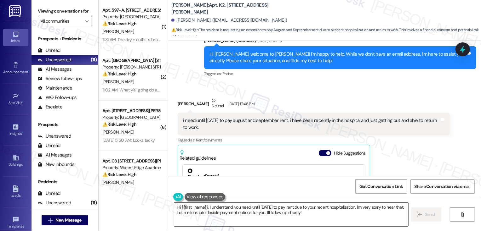
click at [204, 207] on textarea "Hi {{first_name}}, I understand you need until Sept 18th to pay rent due to you…" at bounding box center [291, 215] width 234 height 24
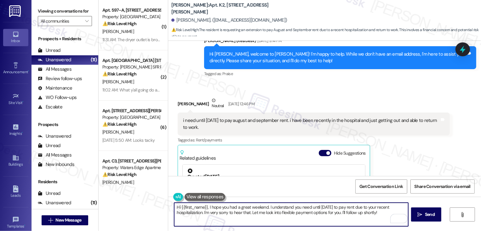
click at [368, 210] on textarea "Hi {{first_name}}, I hope you had a great weekend. I understand you need until …" at bounding box center [291, 215] width 234 height 24
click at [261, 212] on textarea "Hi {{first_name}}, I hope you had a great weekend. I understand you need until …" at bounding box center [291, 215] width 234 height 24
drag, startPoint x: 249, startPoint y: 213, endPoint x: 255, endPoint y: 218, distance: 7.3
click at [255, 218] on textarea "Hi {{first_name}}, I hope you had a great weekend. I understand you need until …" at bounding box center [291, 215] width 234 height 24
click at [391, 219] on div "Rewrite with Grammarly" at bounding box center [394, 218] width 7 height 7
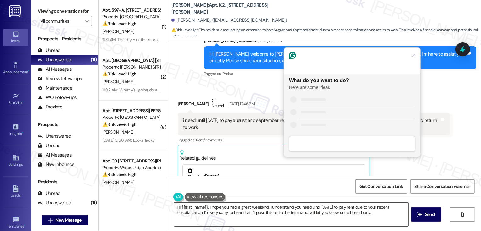
scroll to position [0, 0]
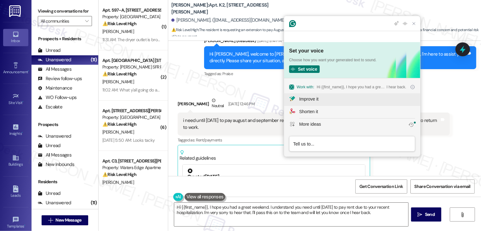
click at [316, 101] on div "Improve it" at bounding box center [308, 99] width 19 height 7
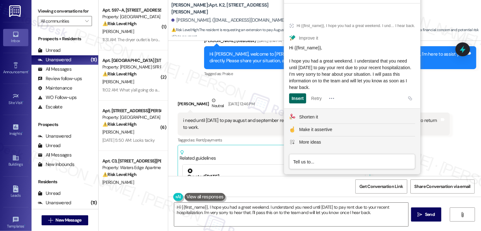
click at [296, 100] on div "Insert" at bounding box center [297, 98] width 12 height 10
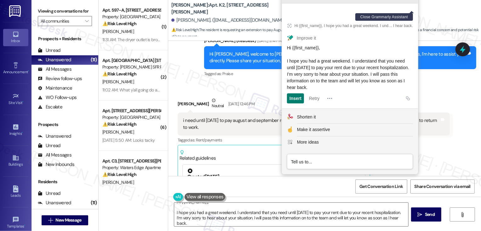
scroll to position [5, 0]
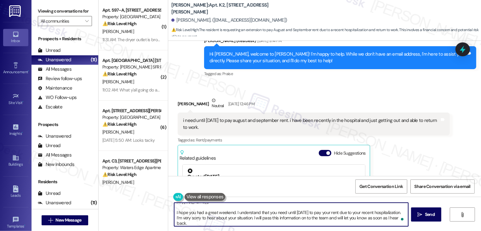
click at [174, 214] on textarea "Hi {{first_name}}, I hope you had a great weekend. I understand that you need u…" at bounding box center [291, 215] width 234 height 24
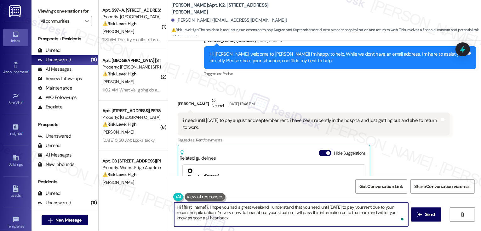
scroll to position [0, 0]
click at [376, 208] on textarea "Hi {{first_name}}, I hope you had a great weekend. I understand that you need u…" at bounding box center [291, 215] width 234 height 24
click at [335, 218] on textarea "Hi {{first_name}}, I hope you had a great weekend. I understand that you need u…" at bounding box center [291, 215] width 234 height 24
type textarea "Hi {{first_name}}, I hope you had a great weekend. I understand that you need u…"
click at [416, 214] on span " Send" at bounding box center [426, 215] width 20 height 7
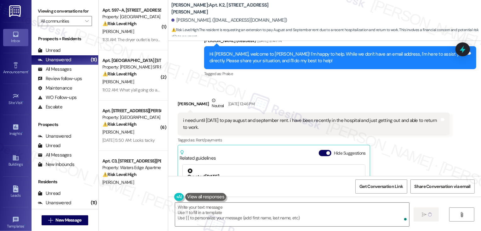
type textarea "Fetching suggested responses. Please feel free to read through the conversation…"
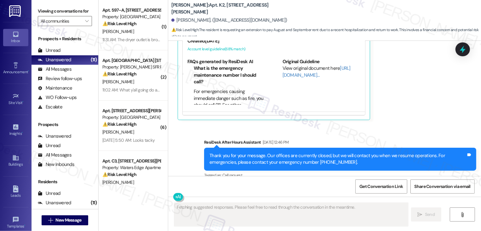
scroll to position [453, 0]
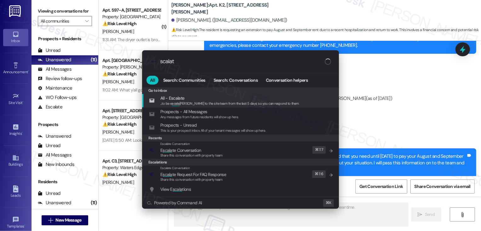
type input "scalate"
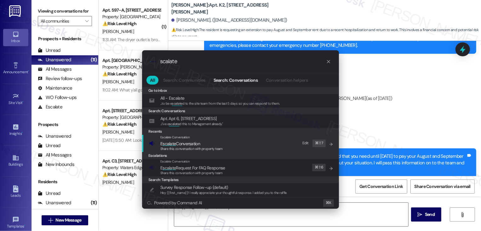
type textarea "Hi {{first_name}}, I'm so sorry to hear"
type input "scalate"
click at [192, 145] on span "E scalate Conversation" at bounding box center [180, 144] width 40 height 6
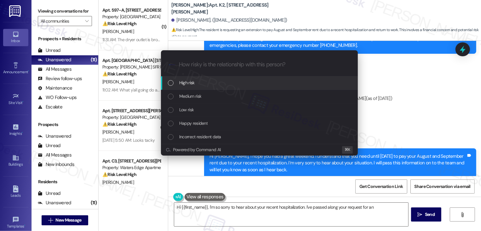
click at [187, 95] on span "Medium risk" at bounding box center [190, 96] width 22 height 7
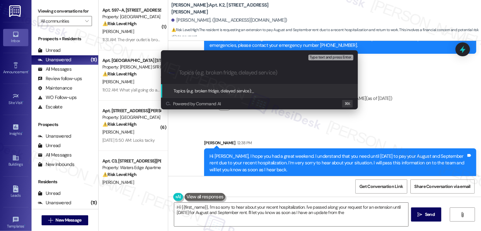
click at [427, 129] on div "Escalate Conversation Medium risk Topics (e.g. broken fridge, delayed service) …" at bounding box center [240, 115] width 481 height 231
type textarea "Hi {{first_name}}, I'm so sorry to hear about your recent hospitalization. I've…"
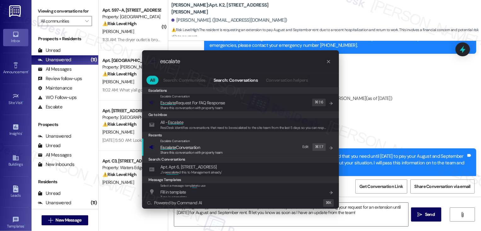
type input "escalate"
click at [199, 146] on span "Escalate Conversation" at bounding box center [180, 148] width 40 height 6
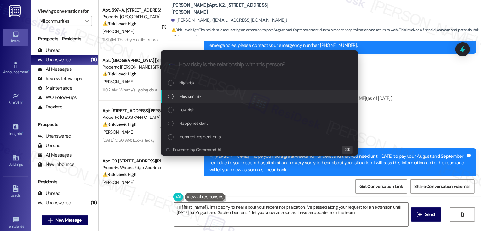
click at [184, 96] on span "Medium risk" at bounding box center [190, 96] width 22 height 7
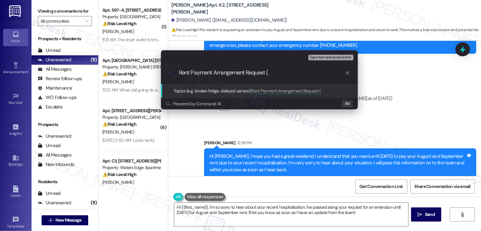
type input "Rent Payment Arrangement Request"
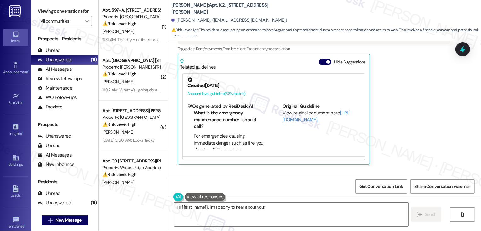
scroll to position [462, 0]
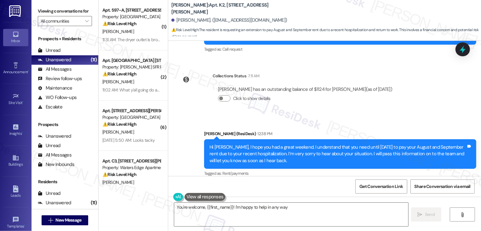
type textarea "You're welcome, {{first_name}}! I'm happy to help in any way"
